Goal: Task Accomplishment & Management: Manage account settings

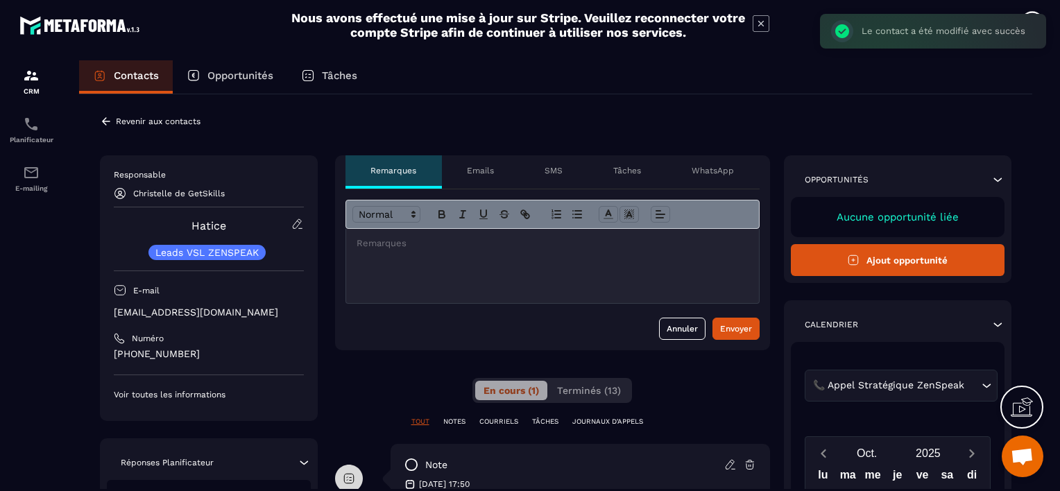
click at [103, 119] on icon at bounding box center [106, 121] width 12 height 12
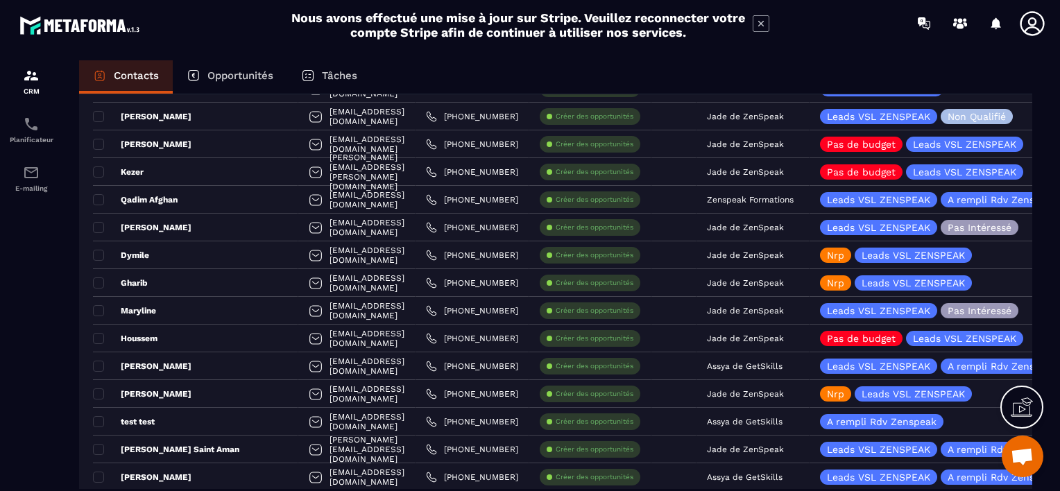
scroll to position [769, 0]
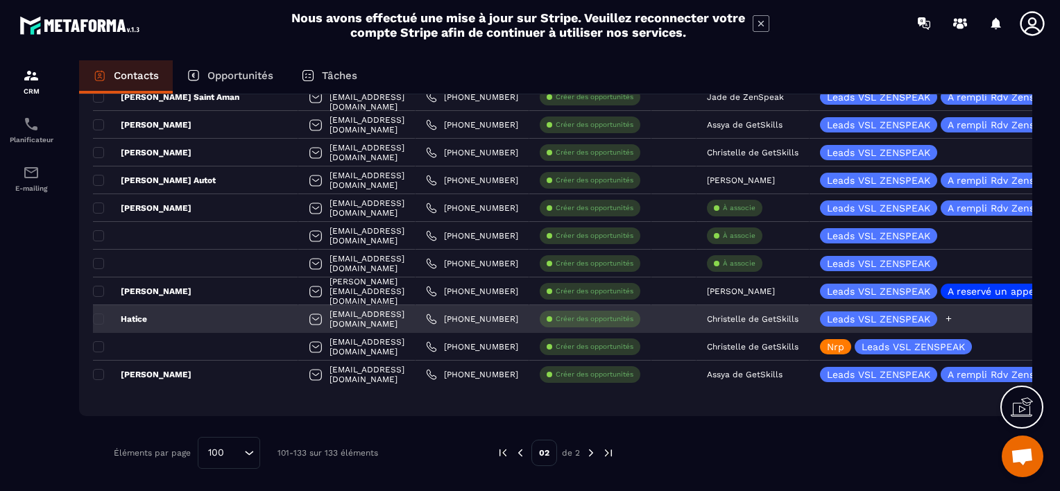
click at [944, 316] on icon at bounding box center [948, 318] width 9 height 9
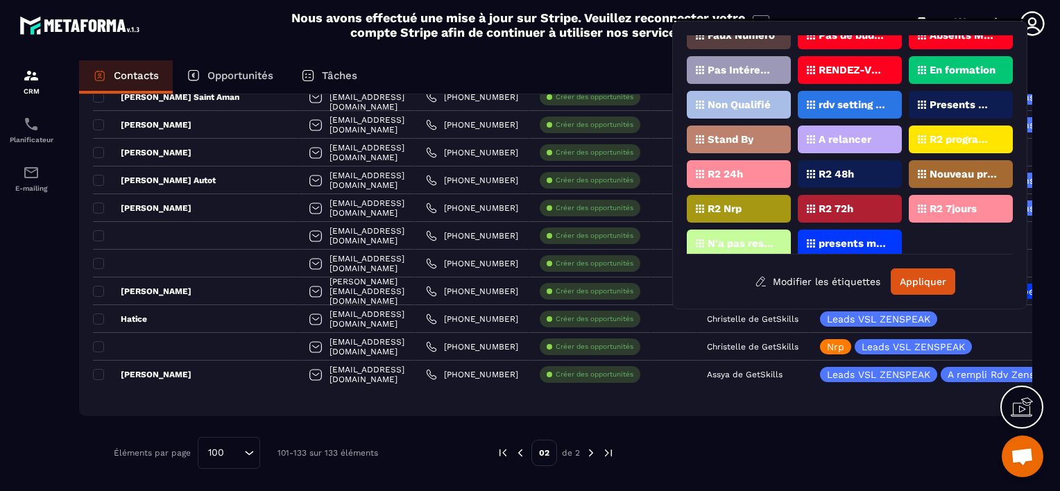
scroll to position [89, 0]
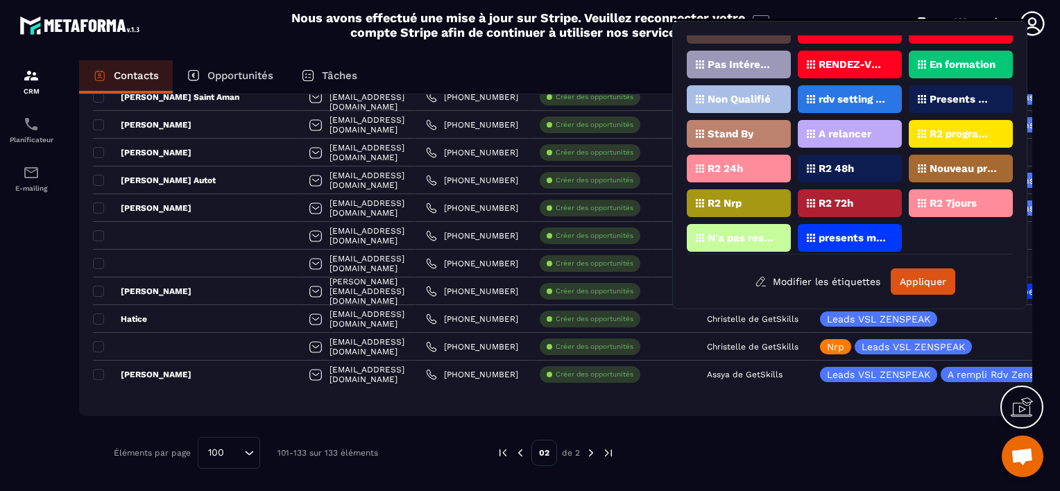
click at [836, 130] on p "A relancer" at bounding box center [845, 134] width 53 height 10
click at [918, 283] on button "Appliquer" at bounding box center [923, 282] width 65 height 26
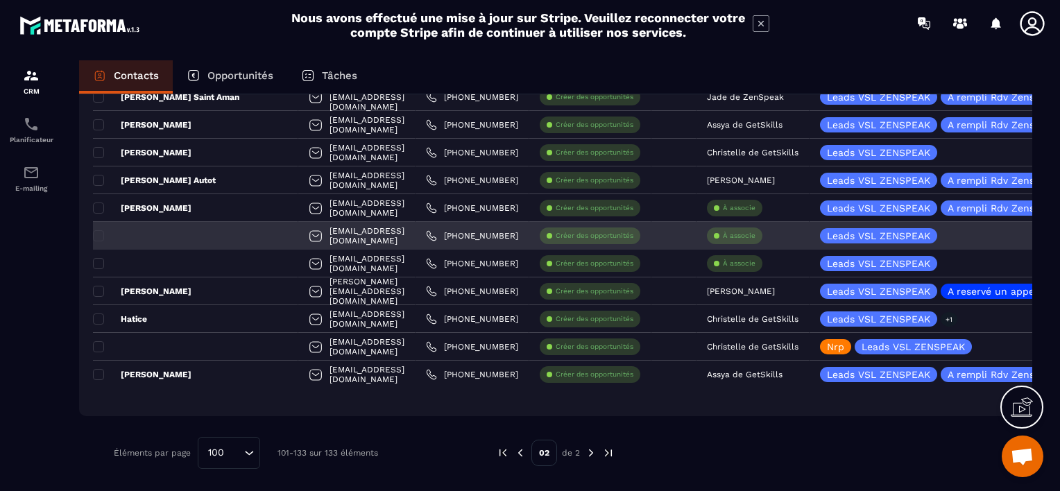
drag, startPoint x: 697, startPoint y: 232, endPoint x: 684, endPoint y: 239, distance: 14.9
click at [707, 239] on div "À associe" at bounding box center [735, 236] width 56 height 17
click at [707, 236] on div "À associe" at bounding box center [735, 236] width 56 height 17
click at [718, 239] on div "À associe" at bounding box center [735, 236] width 56 height 17
drag, startPoint x: 718, startPoint y: 239, endPoint x: 704, endPoint y: 232, distance: 15.5
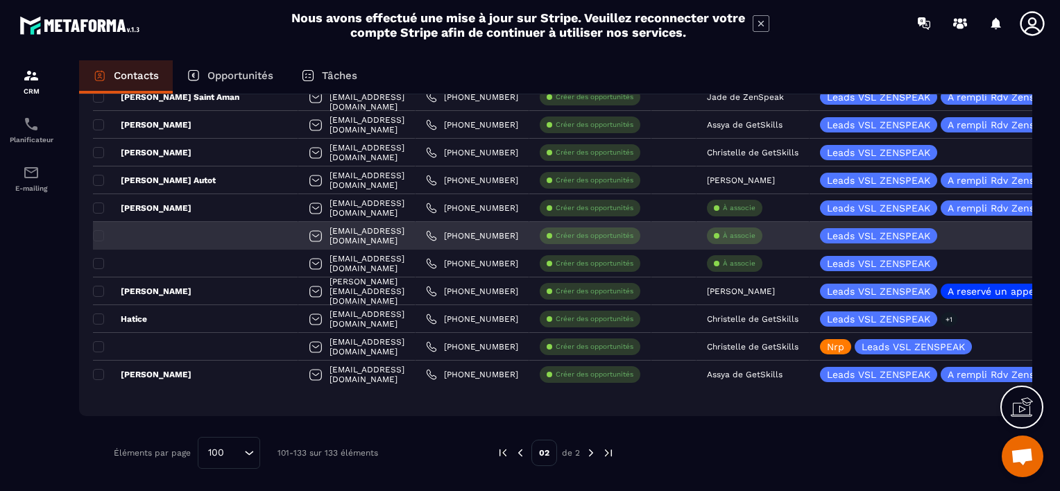
click at [723, 232] on p "À associe" at bounding box center [739, 236] width 33 height 10
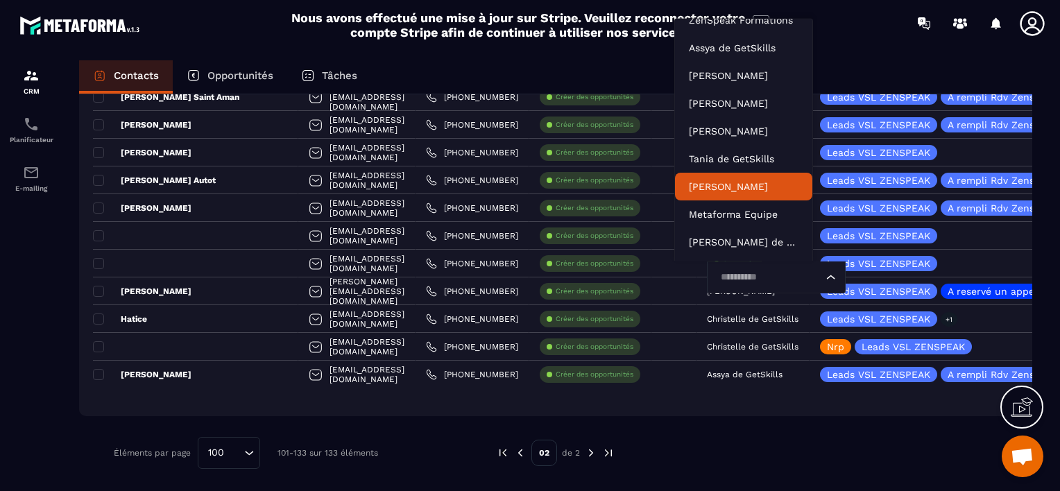
scroll to position [42, 0]
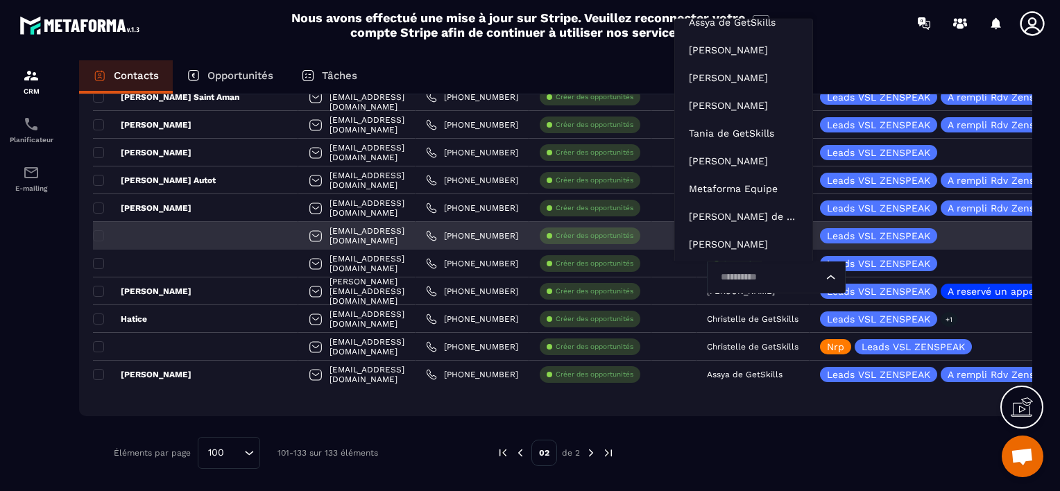
click at [719, 282] on input "Search for option" at bounding box center [769, 277] width 107 height 15
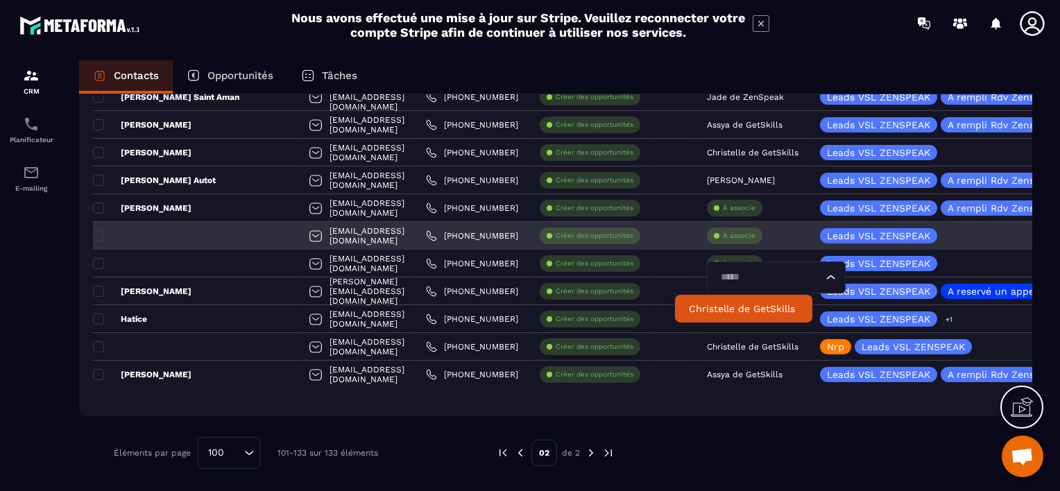
scroll to position [0, 0]
type input "**********"
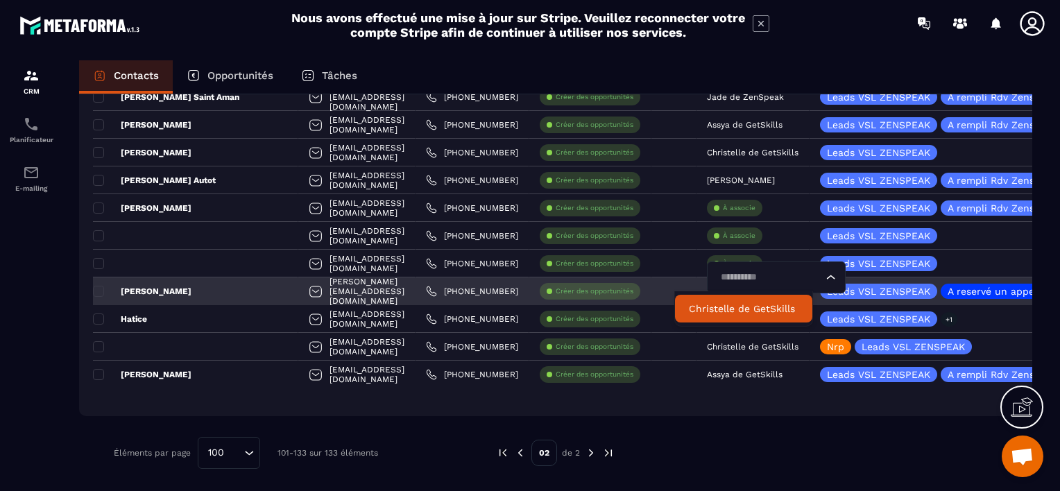
click at [741, 303] on p "Christelle de GetSkills" at bounding box center [744, 309] width 110 height 14
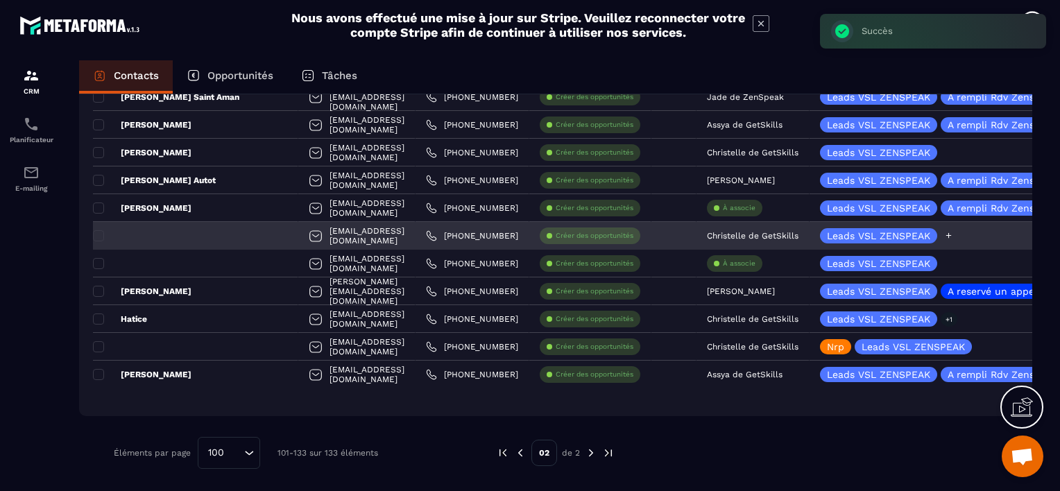
click at [944, 232] on icon at bounding box center [948, 235] width 9 height 9
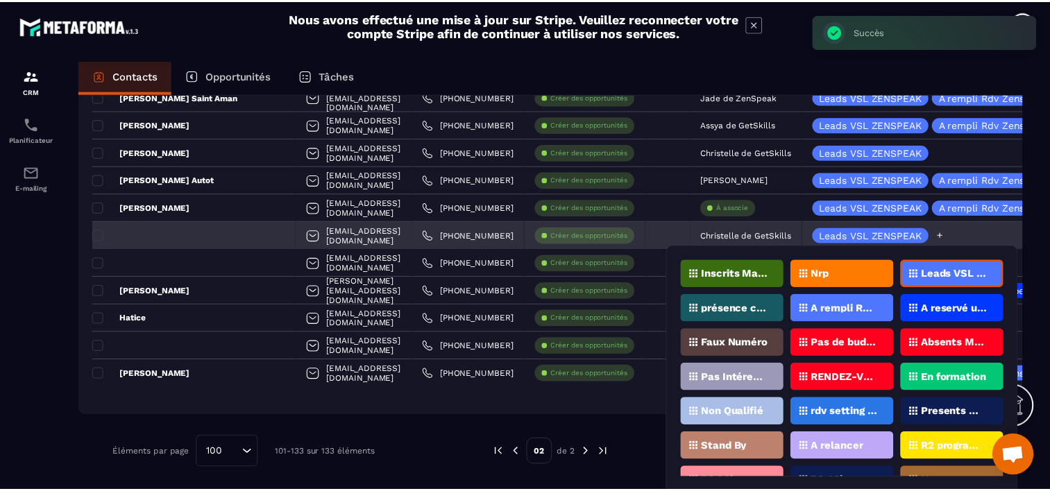
scroll to position [42, 0]
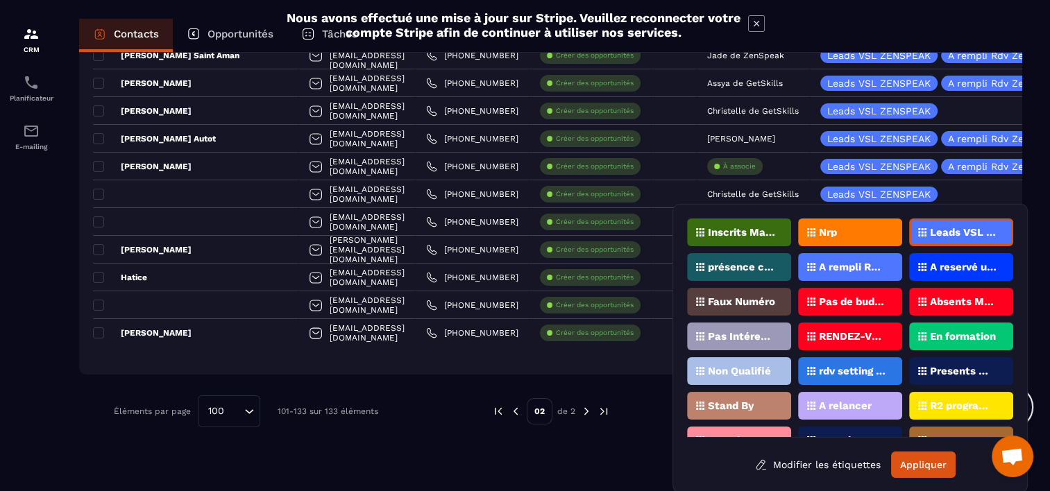
click at [863, 236] on div "Nrp" at bounding box center [850, 233] width 104 height 28
click at [924, 466] on button "Appliquer" at bounding box center [923, 465] width 65 height 26
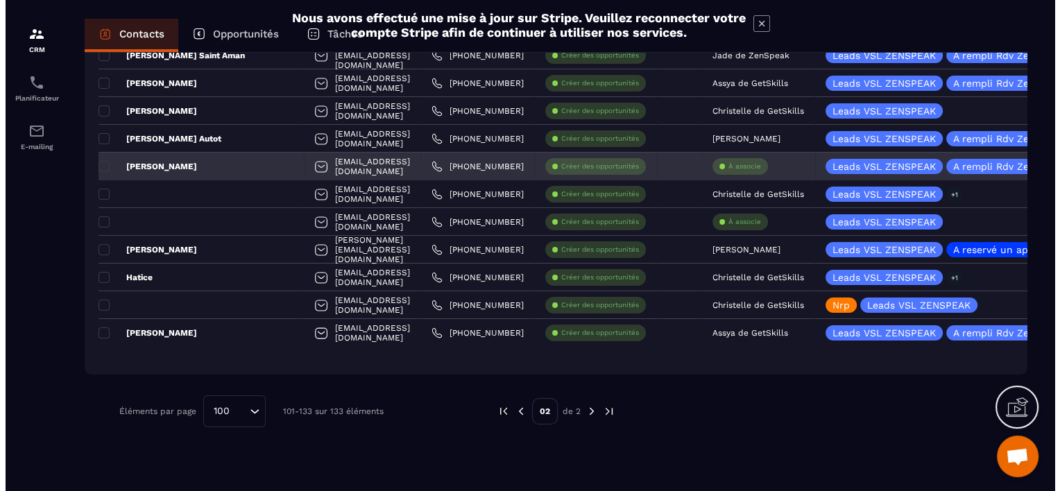
scroll to position [0, 0]
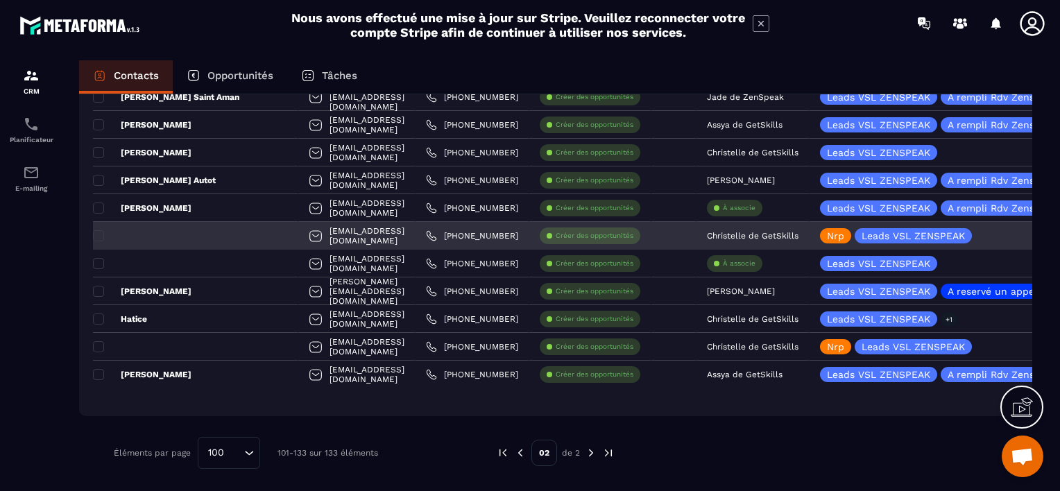
click at [176, 231] on div at bounding box center [195, 236] width 205 height 28
